Goal: Communication & Community: Share content

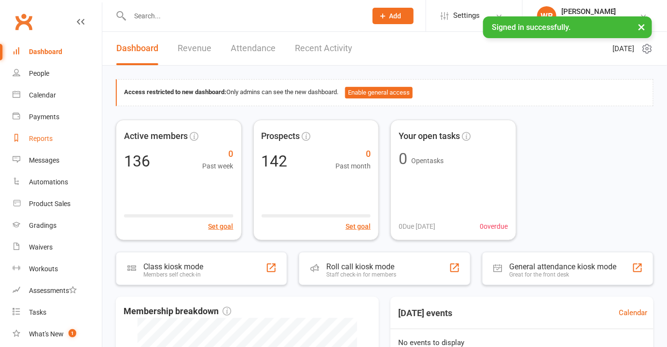
click at [41, 140] on div "Reports" at bounding box center [41, 139] width 24 height 8
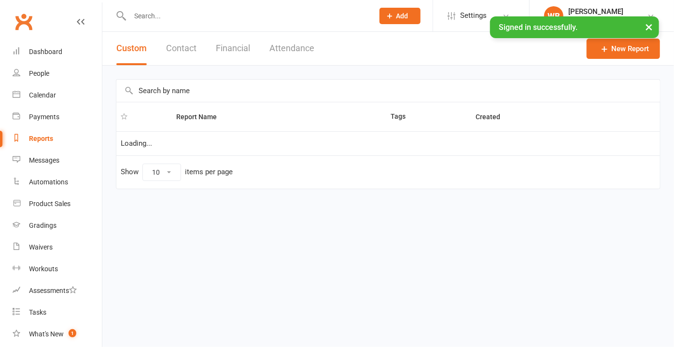
select select "100"
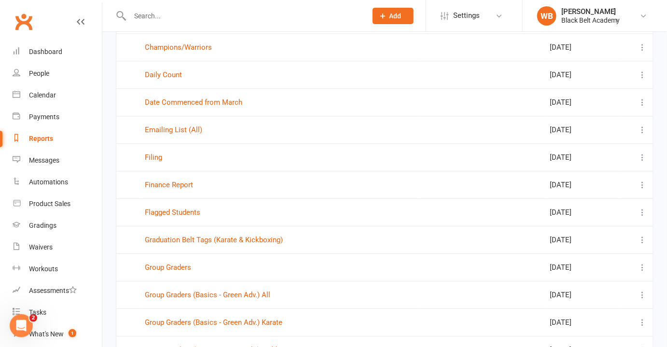
scroll to position [834, 0]
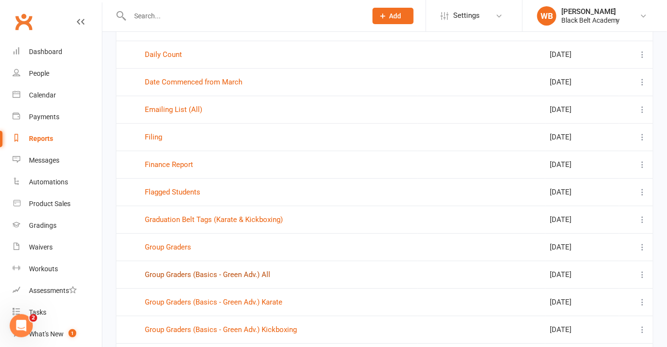
click at [223, 270] on link "Group Graders (Basics - Green Adv.) All" at bounding box center [208, 274] width 126 height 9
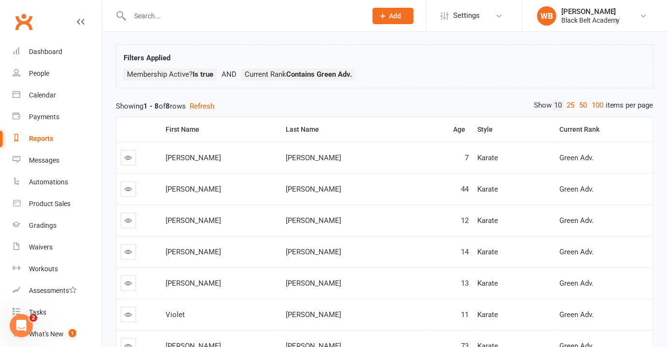
scroll to position [43, 0]
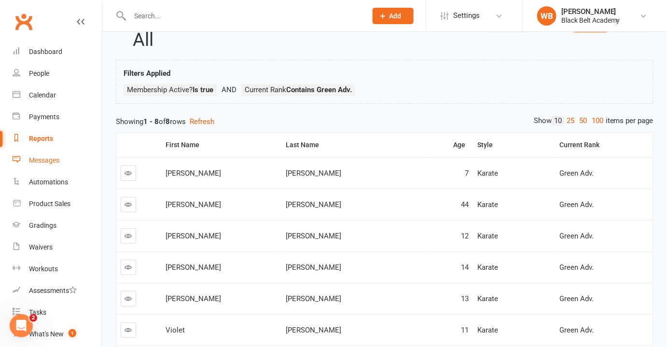
click at [50, 164] on div "Messages" at bounding box center [44, 160] width 30 height 8
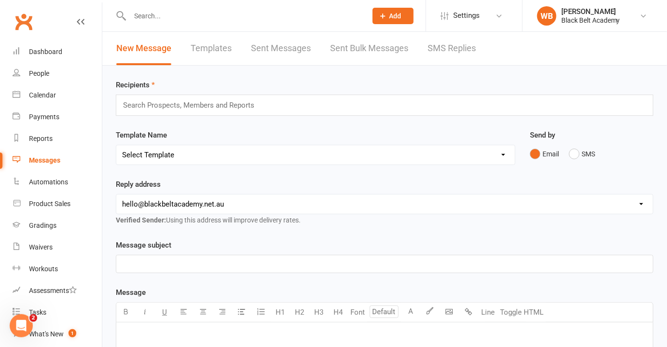
click at [244, 105] on input "text" at bounding box center [192, 105] width 141 height 13
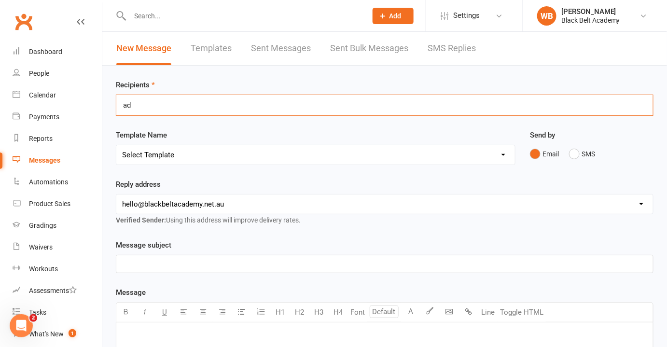
type input "a"
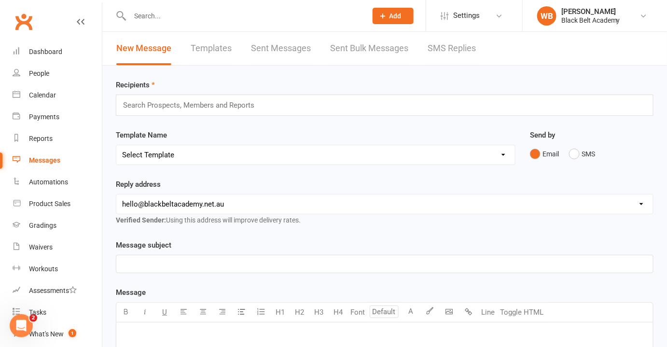
click at [221, 82] on div "Recipients Search Prospects, Members and Reports" at bounding box center [385, 97] width 538 height 37
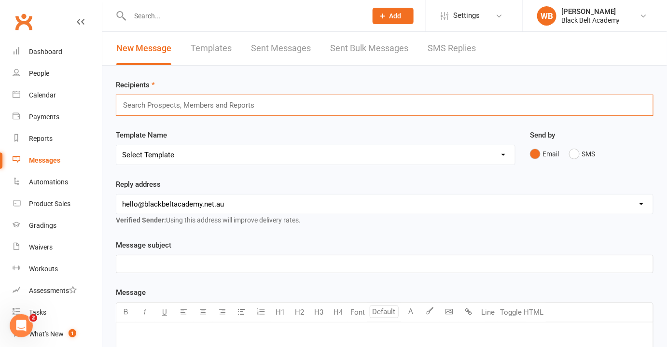
click at [218, 106] on input "text" at bounding box center [192, 105] width 141 height 13
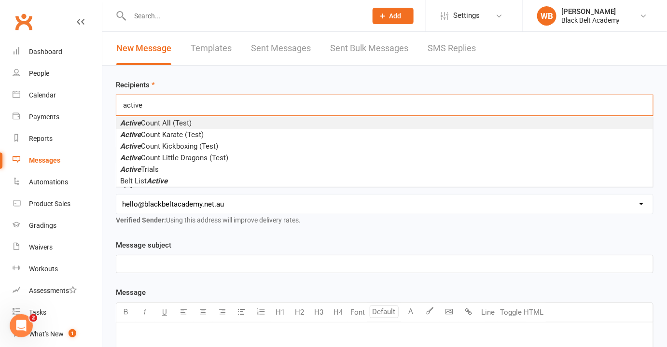
type input "active"
click at [213, 121] on li "Active Count All (Test)" at bounding box center [384, 123] width 537 height 12
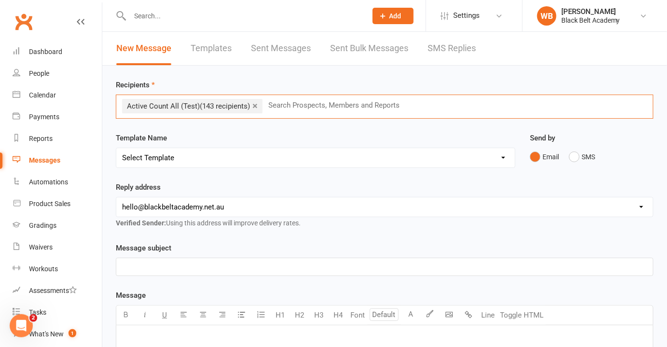
click at [185, 266] on p "﻿" at bounding box center [384, 267] width 525 height 12
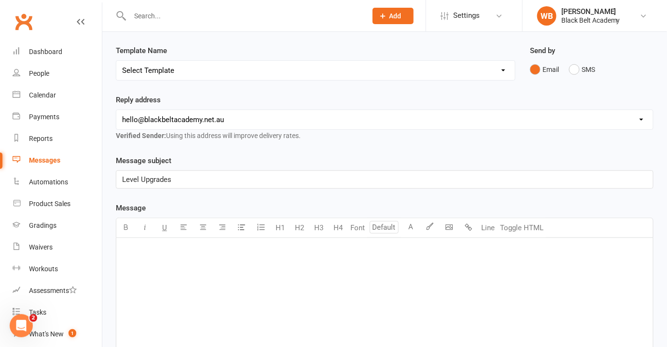
scroll to position [87, 0]
click at [187, 263] on div "﻿" at bounding box center [384, 310] width 537 height 145
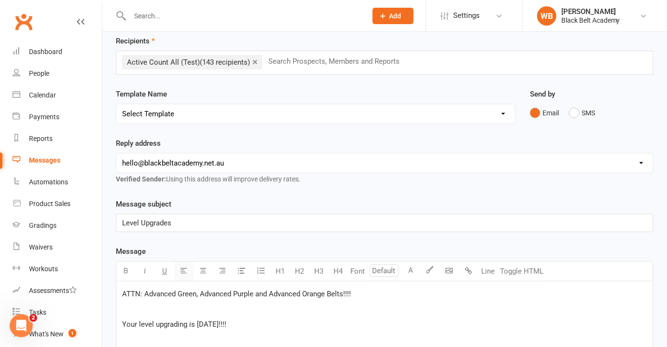
scroll to position [0, 0]
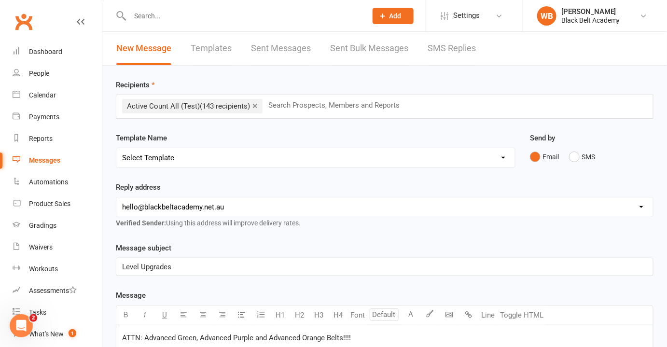
click at [258, 106] on link "×" at bounding box center [255, 105] width 5 height 15
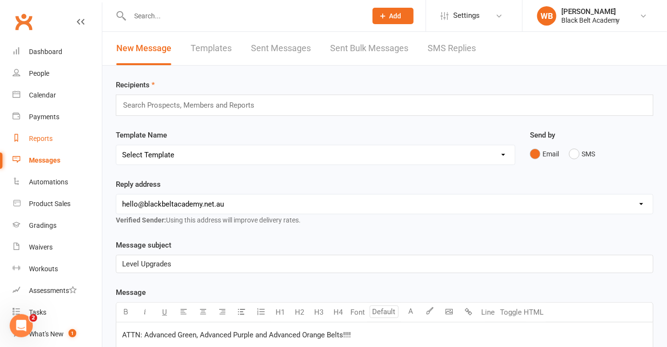
click at [41, 136] on div "Reports" at bounding box center [41, 139] width 24 height 8
select select "100"
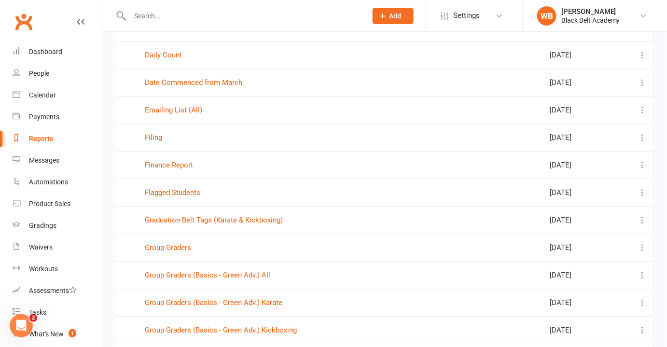
scroll to position [834, 0]
click at [232, 272] on link "Group Graders (Basics - Green Adv.) All" at bounding box center [208, 274] width 126 height 9
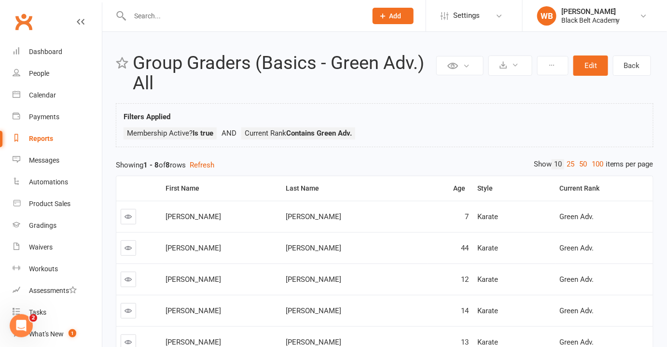
click at [41, 140] on div "Reports" at bounding box center [41, 139] width 24 height 8
select select "100"
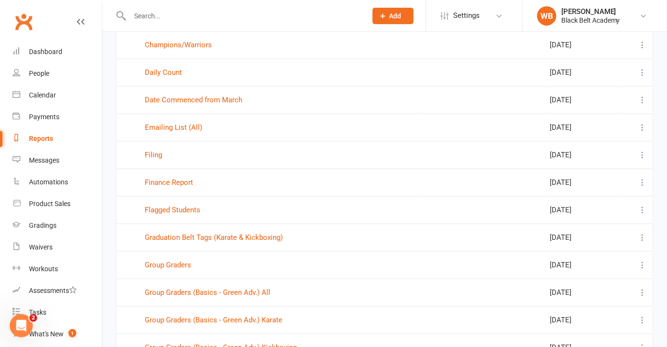
scroll to position [966, 0]
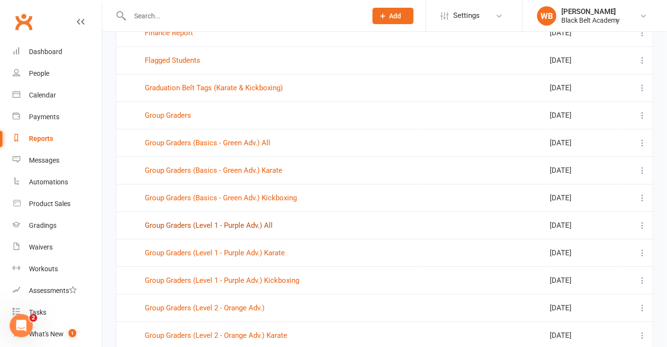
click at [245, 221] on link "Group Graders (Level 1 - Purple Adv.) All" at bounding box center [209, 225] width 128 height 9
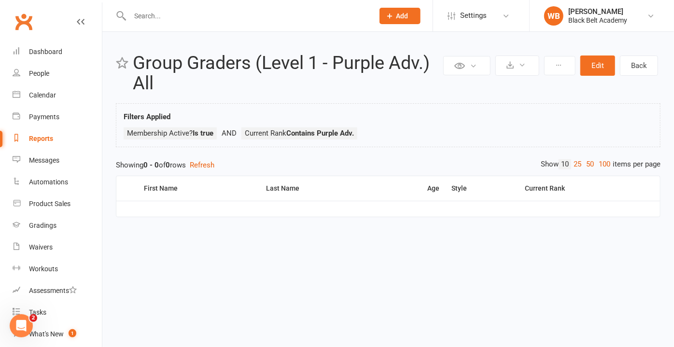
click at [43, 139] on div "Reports" at bounding box center [41, 139] width 24 height 8
select select "100"
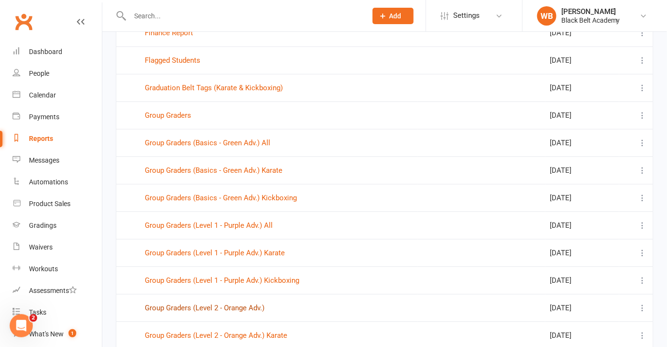
scroll to position [1009, 0]
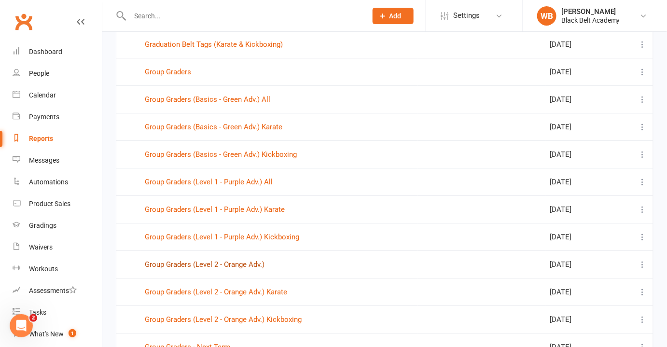
click at [232, 260] on link "Group Graders (Level 2 - Orange Adv.)" at bounding box center [205, 264] width 120 height 9
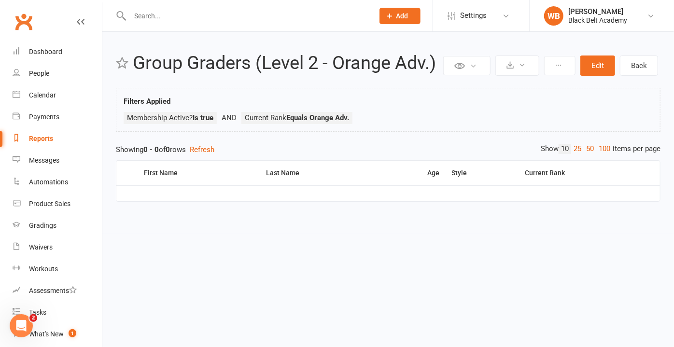
click at [51, 141] on div "Reports" at bounding box center [41, 139] width 24 height 8
select select "100"
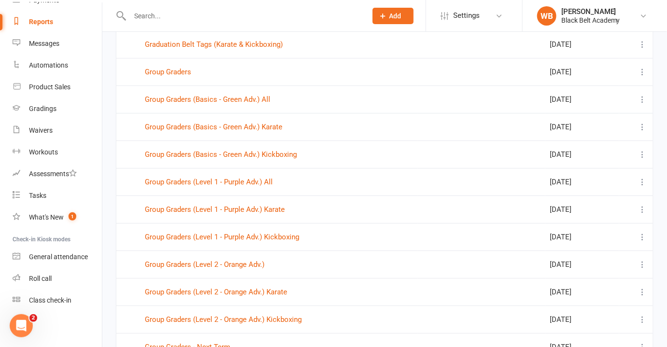
scroll to position [1097, 0]
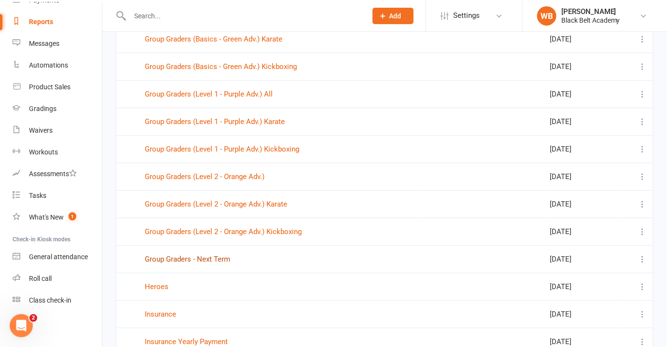
click at [222, 255] on link "Group Graders - Next Term" at bounding box center [187, 259] width 85 height 9
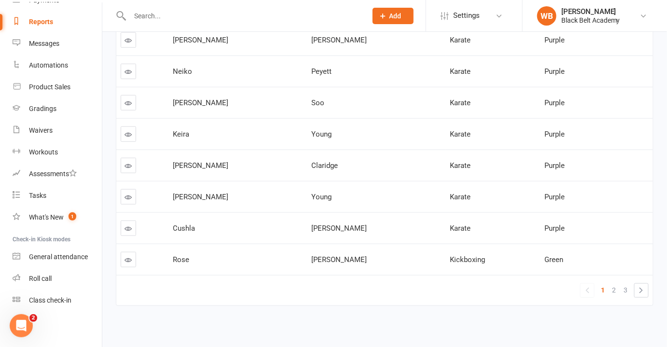
scroll to position [243, 0]
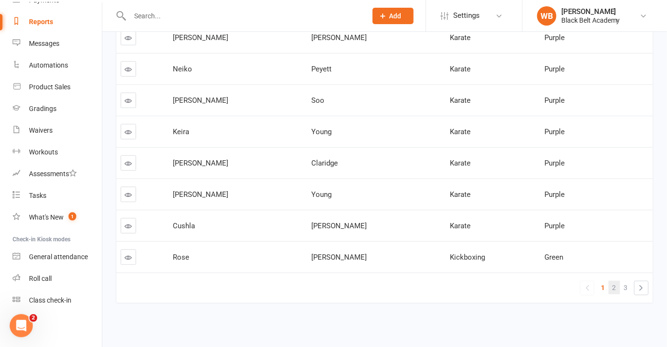
click at [614, 283] on span "2" at bounding box center [615, 288] width 4 height 14
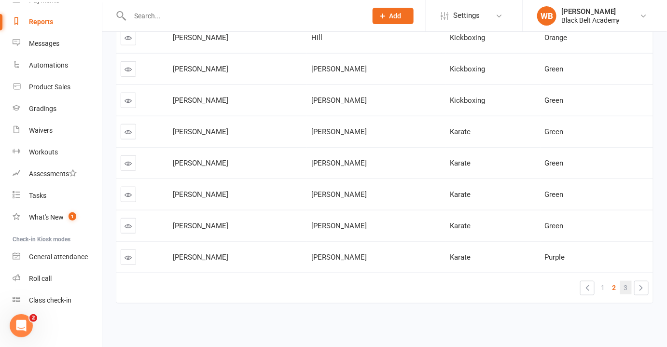
click at [624, 290] on link "3" at bounding box center [627, 288] width 12 height 14
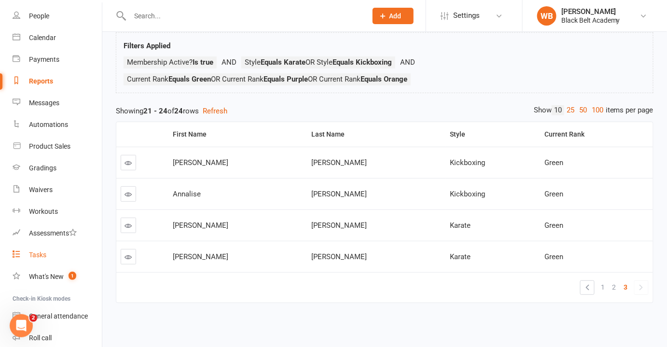
scroll to position [29, 0]
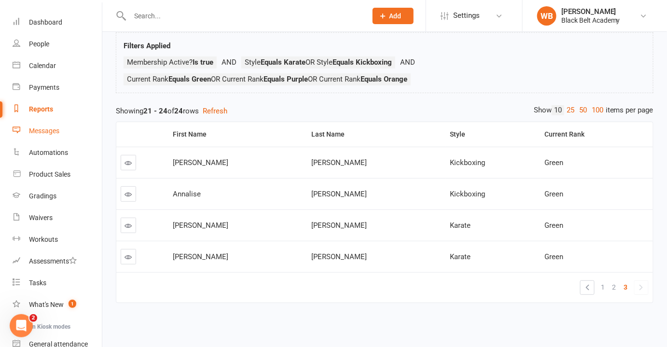
click at [32, 127] on div "Messages" at bounding box center [44, 131] width 30 height 8
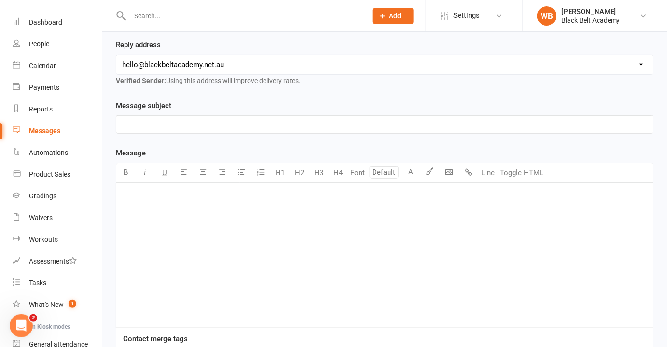
scroll to position [87, 0]
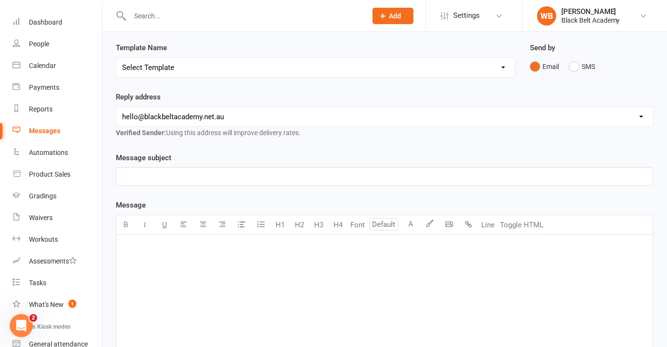
click at [144, 173] on p "﻿" at bounding box center [384, 177] width 525 height 12
click at [191, 256] on div "﻿" at bounding box center [384, 307] width 537 height 145
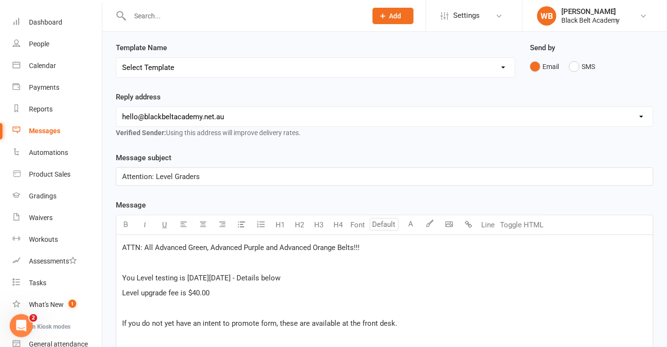
scroll to position [267, 0]
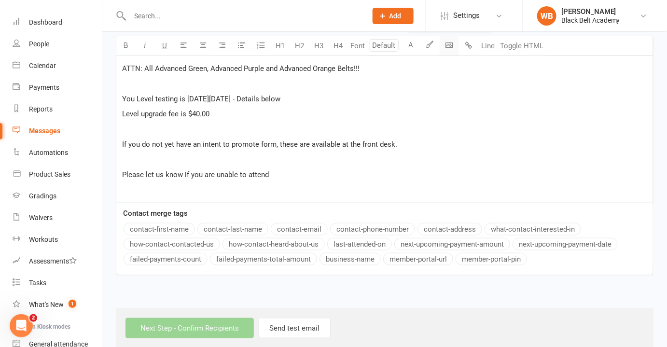
click at [444, 45] on body "Prospect Member Non-attending contact Class / event Appointment Grading event T…" at bounding box center [333, 42] width 667 height 612
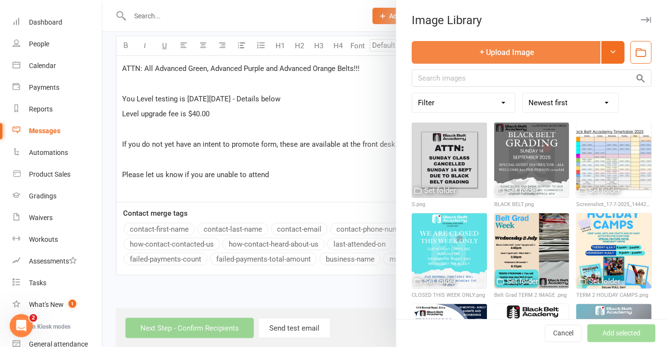
click at [454, 57] on button "Upload Image" at bounding box center [506, 52] width 189 height 23
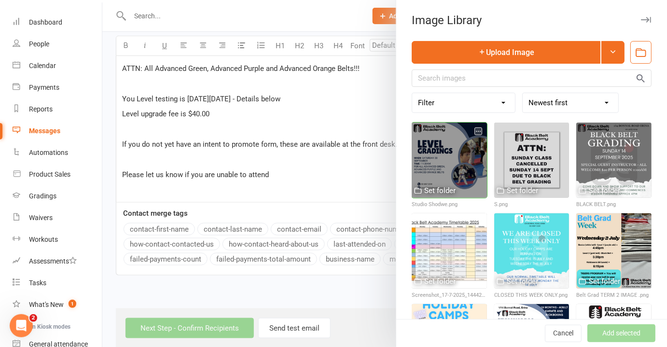
click at [434, 152] on div at bounding box center [449, 160] width 75 height 75
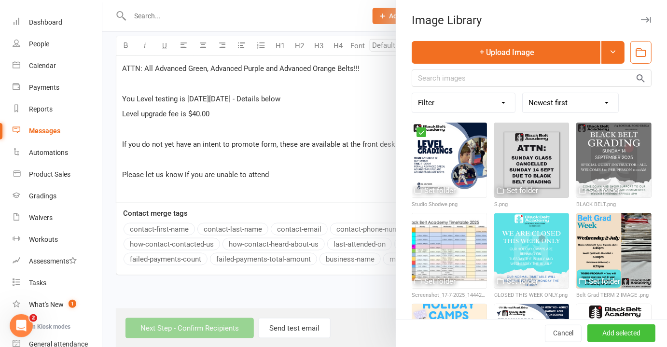
click at [614, 338] on button "Add selected" at bounding box center [622, 333] width 68 height 17
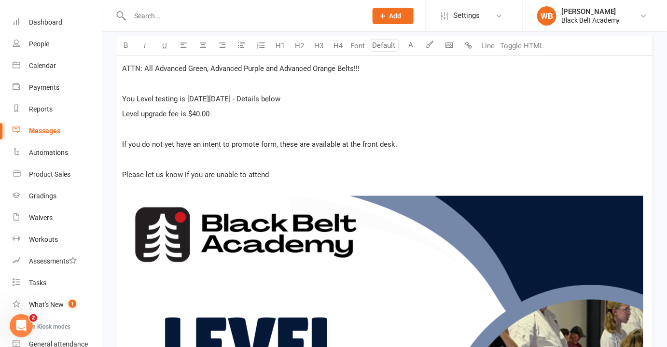
scroll to position [0, 0]
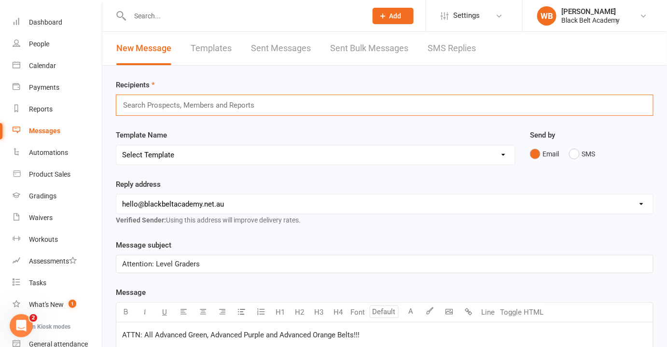
click at [260, 104] on input "text" at bounding box center [192, 105] width 141 height 13
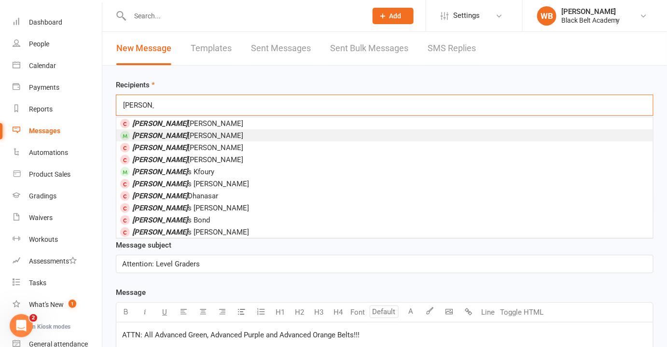
type input "[PERSON_NAME]"
click at [229, 130] on li "[PERSON_NAME]" at bounding box center [384, 135] width 537 height 12
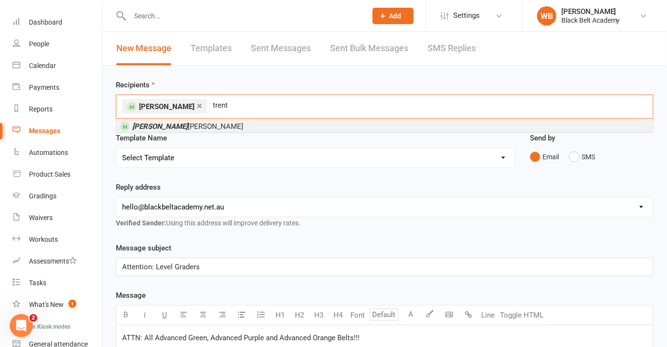
type input "trent"
click at [228, 128] on li "[PERSON_NAME]" at bounding box center [384, 126] width 537 height 12
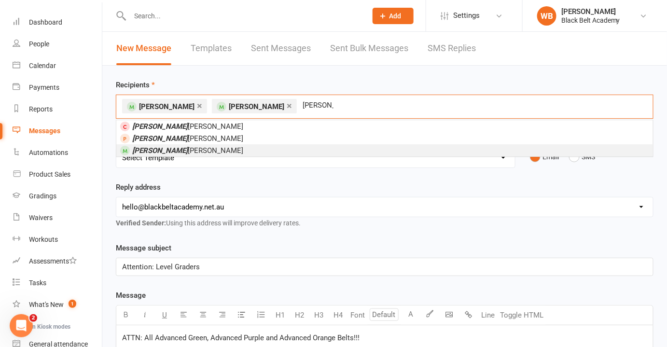
type input "[PERSON_NAME]"
click at [220, 153] on li "[PERSON_NAME]" at bounding box center [384, 150] width 537 height 12
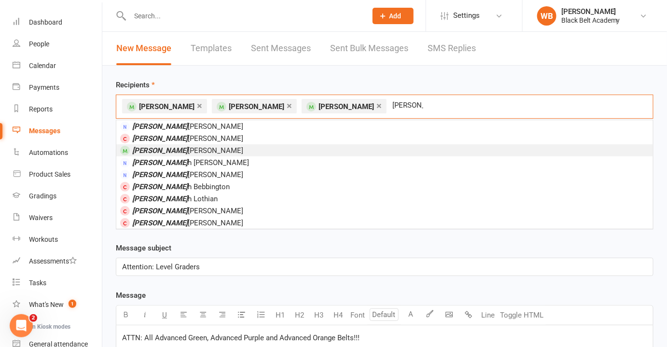
type input "[PERSON_NAME]"
click at [220, 153] on li "[PERSON_NAME]" at bounding box center [384, 150] width 537 height 12
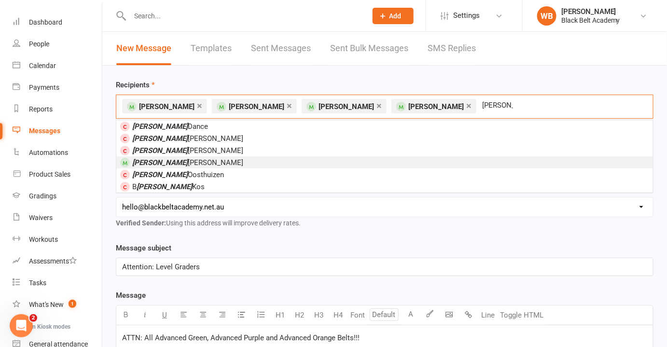
type input "[PERSON_NAME]"
click at [226, 166] on li "[PERSON_NAME]" at bounding box center [384, 162] width 537 height 12
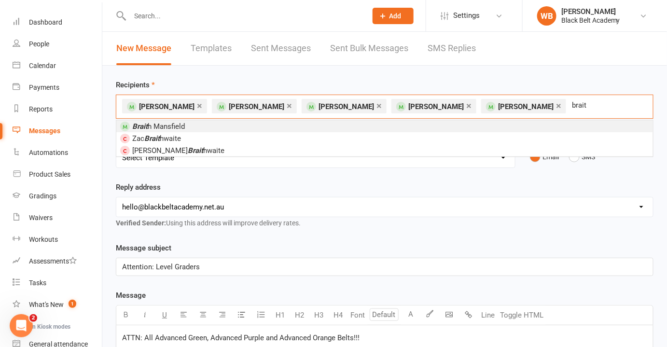
type input "brait"
click at [221, 122] on li "Brait h Mansfield" at bounding box center [384, 126] width 537 height 12
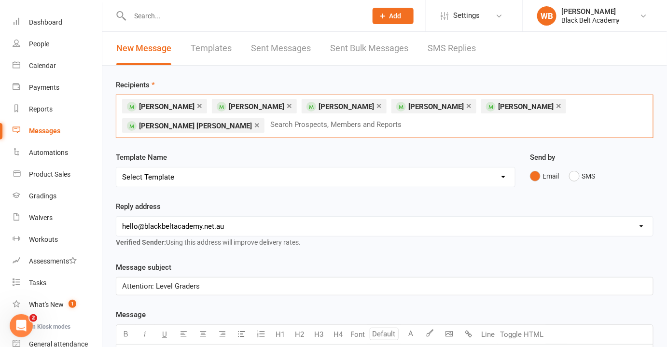
click at [556, 105] on link "×" at bounding box center [558, 105] width 5 height 15
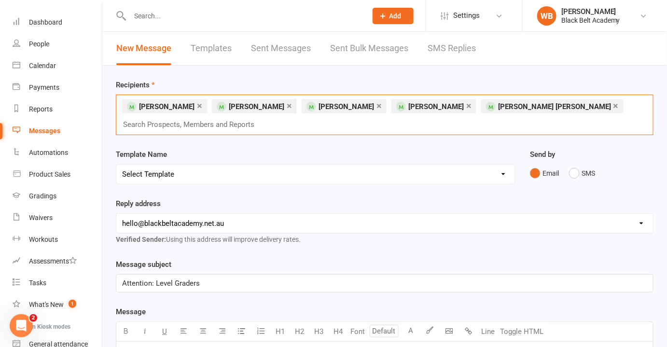
click at [533, 107] on div "× [PERSON_NAME] × [PERSON_NAME] × [PERSON_NAME] × [PERSON_NAME] × [PERSON_NAME]…" at bounding box center [385, 115] width 538 height 41
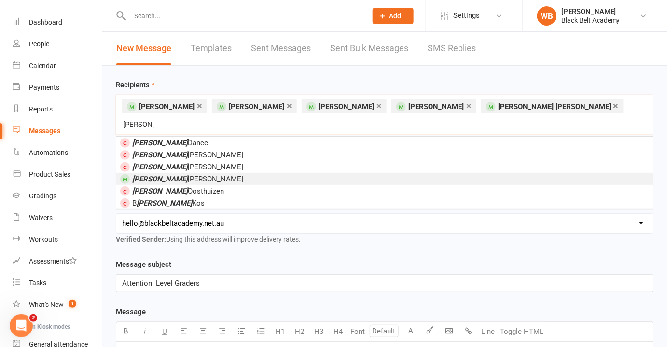
type input "[PERSON_NAME]"
click at [465, 173] on li "[PERSON_NAME]" at bounding box center [384, 179] width 537 height 12
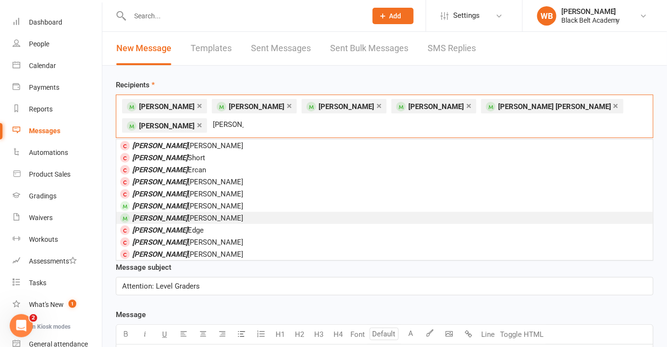
type input "[PERSON_NAME]"
click at [461, 217] on li "[PERSON_NAME]" at bounding box center [384, 218] width 537 height 12
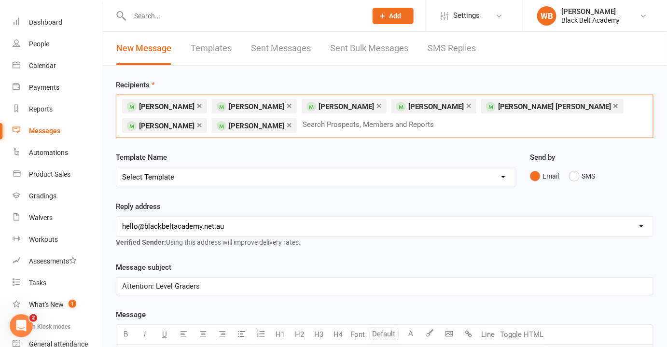
click at [202, 117] on link "×" at bounding box center [199, 124] width 5 height 15
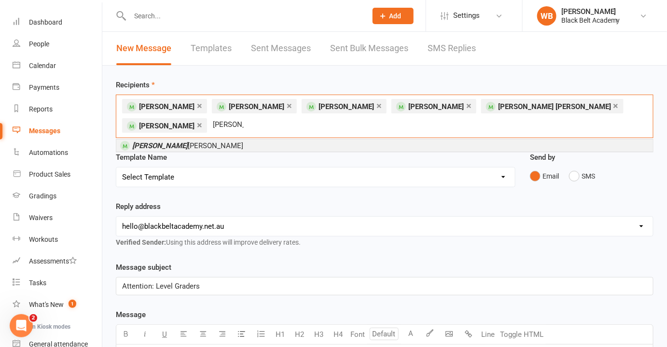
type input "[PERSON_NAME]"
click at [303, 140] on li "[PERSON_NAME]" at bounding box center [384, 146] width 537 height 12
type input "c"
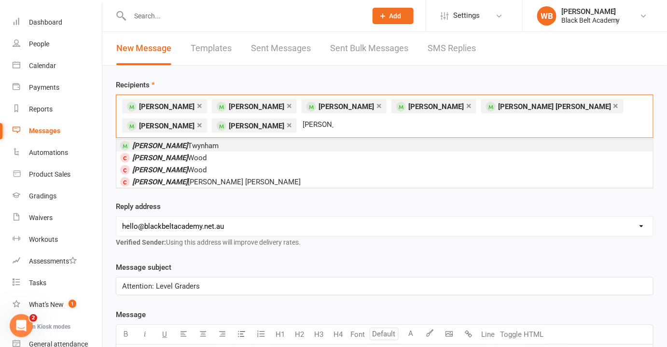
type input "[PERSON_NAME]"
click at [291, 146] on li "[PERSON_NAME]" at bounding box center [384, 146] width 537 height 12
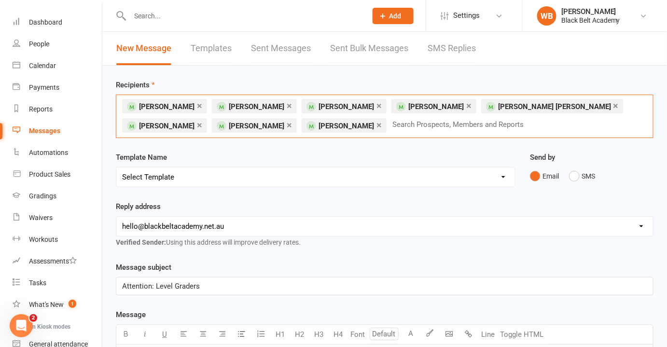
click at [377, 122] on link "×" at bounding box center [379, 124] width 5 height 15
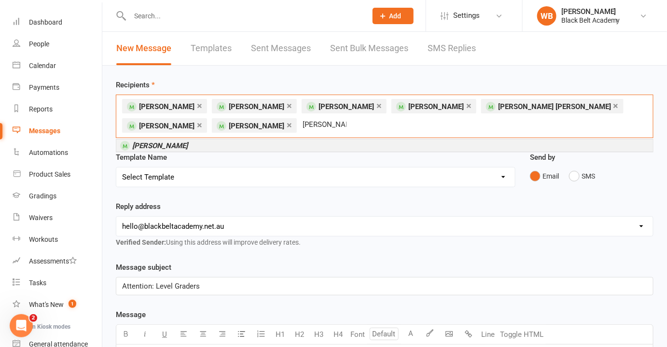
type input "[PERSON_NAME]"
click at [264, 144] on li "[PERSON_NAME]" at bounding box center [384, 146] width 537 height 12
type input "aliya"
click at [264, 143] on li "A [PERSON_NAME]" at bounding box center [384, 146] width 537 height 12
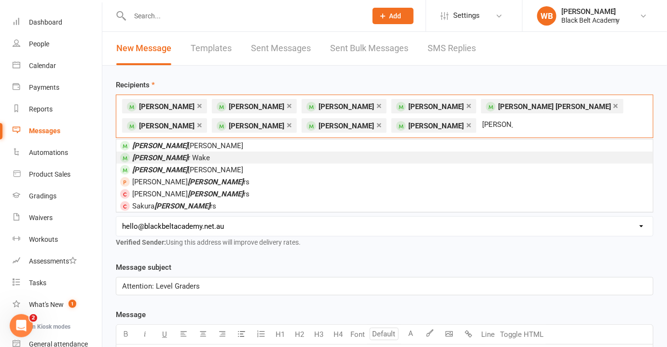
type input "[PERSON_NAME]"
click at [242, 155] on li "[PERSON_NAME]" at bounding box center [384, 158] width 537 height 12
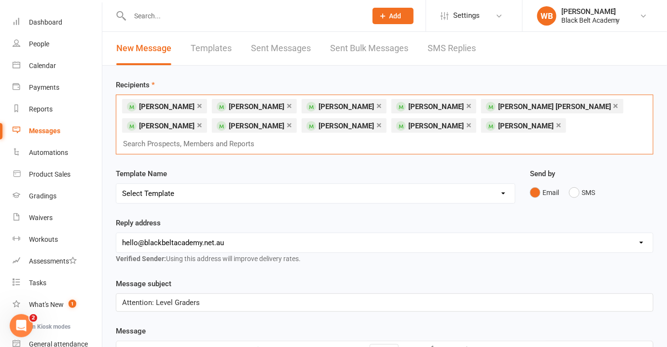
click at [556, 125] on link "×" at bounding box center [558, 124] width 5 height 15
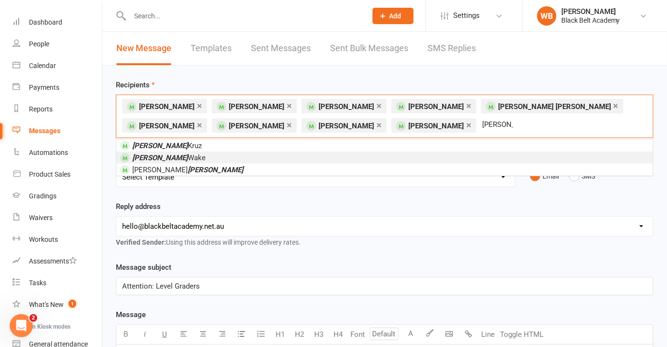
type input "[PERSON_NAME]"
click at [392, 155] on li "[PERSON_NAME]" at bounding box center [384, 158] width 537 height 12
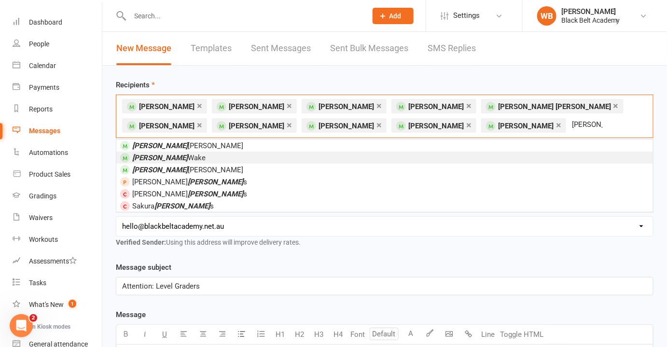
type input "[PERSON_NAME]"
click at [392, 155] on li "[PERSON_NAME]" at bounding box center [384, 158] width 537 height 12
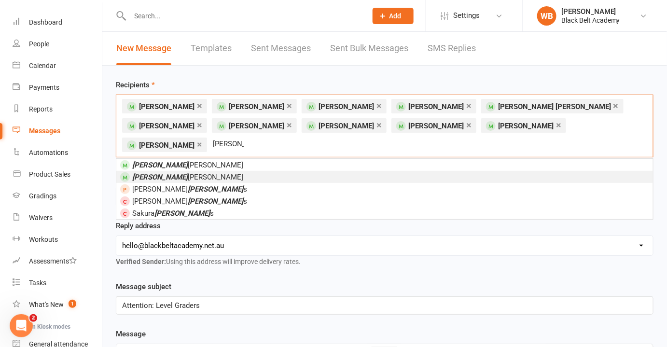
type input "[PERSON_NAME]"
click at [392, 171] on li "[PERSON_NAME]" at bounding box center [384, 177] width 537 height 12
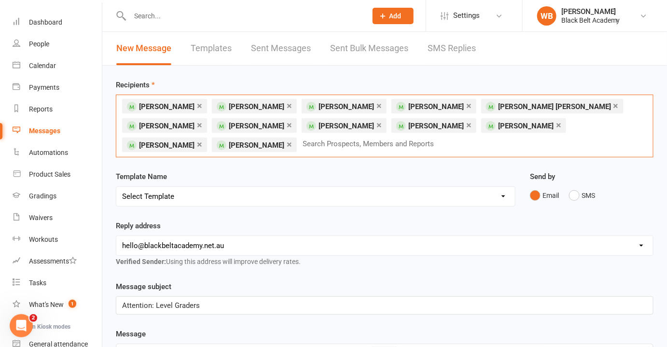
click at [287, 104] on link "×" at bounding box center [289, 105] width 5 height 15
